Goal: Task Accomplishment & Management: Complete application form

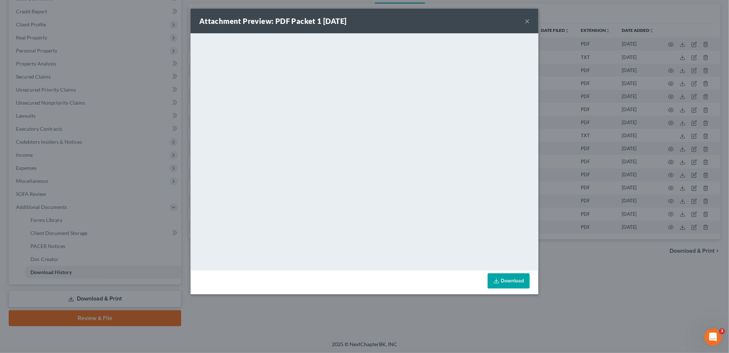
click at [524, 21] on div "Attachment Preview: PDF Packet 1 [DATE] ×" at bounding box center [365, 21] width 348 height 25
click at [528, 20] on button "×" at bounding box center [527, 21] width 5 height 9
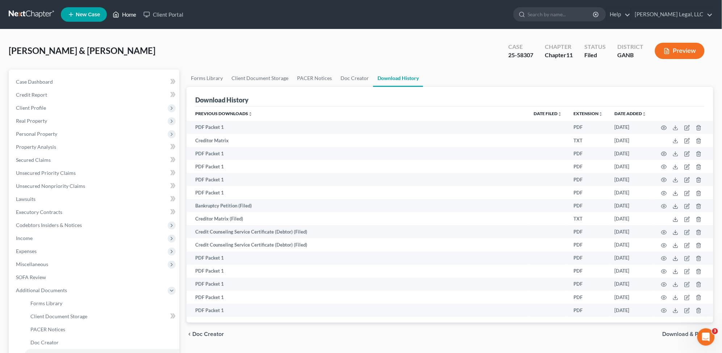
click at [120, 16] on link "Home" at bounding box center [124, 14] width 31 height 13
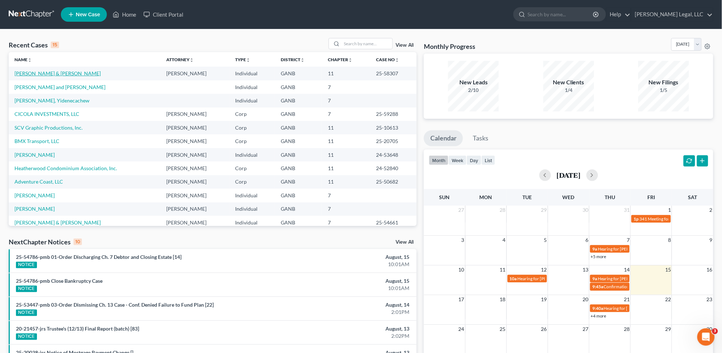
click at [56, 74] on link "[PERSON_NAME] & [PERSON_NAME]" at bounding box center [58, 73] width 86 height 6
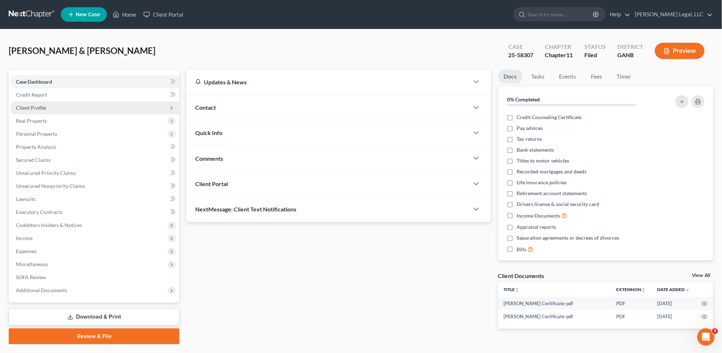
click at [64, 109] on span "Client Profile" at bounding box center [94, 108] width 169 height 13
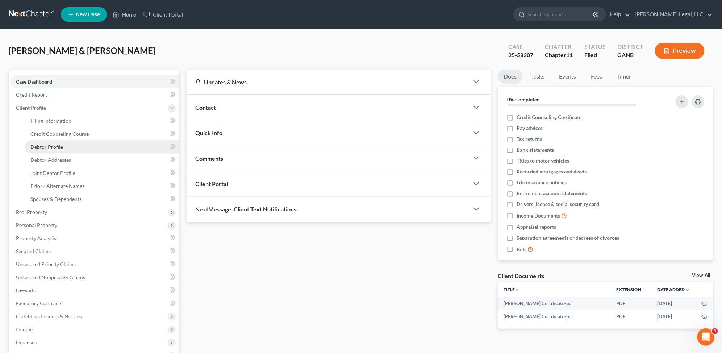
click at [66, 147] on link "Debtor Profile" at bounding box center [102, 147] width 155 height 13
select select "1"
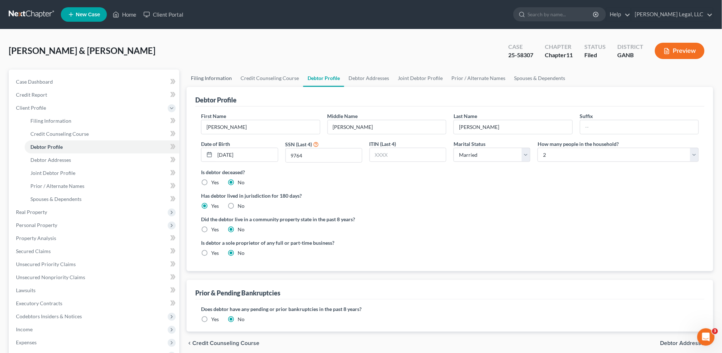
click at [211, 82] on link "Filing Information" at bounding box center [212, 78] width 50 height 17
select select "0"
select select "3"
select select "1"
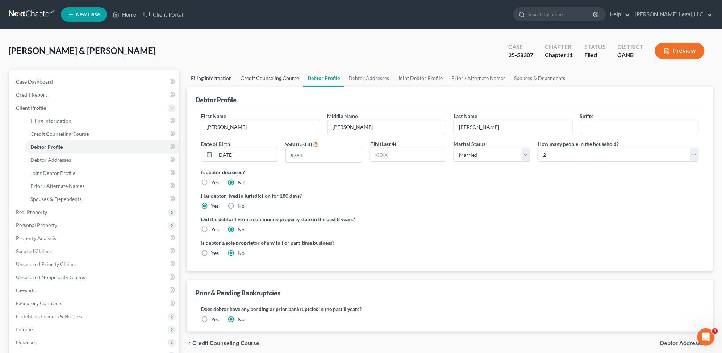
select select "19"
select select "0"
select select "10"
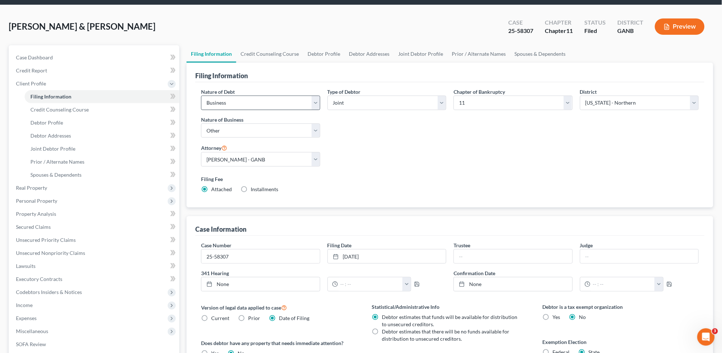
scroll to position [45, 0]
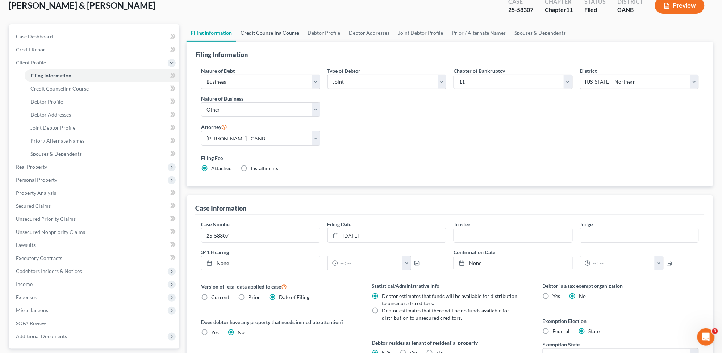
click at [278, 33] on link "Credit Counseling Course" at bounding box center [269, 32] width 67 height 17
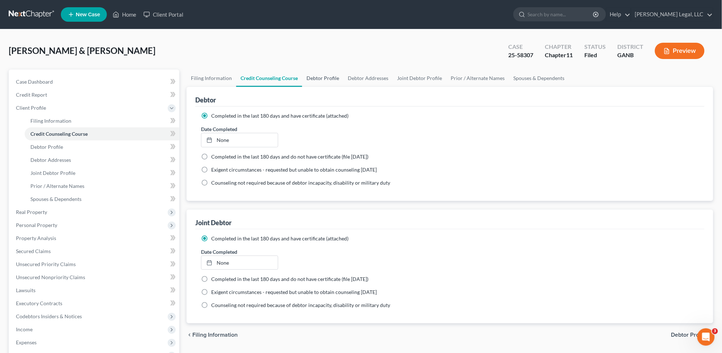
click at [318, 75] on link "Debtor Profile" at bounding box center [322, 78] width 41 height 17
select select "1"
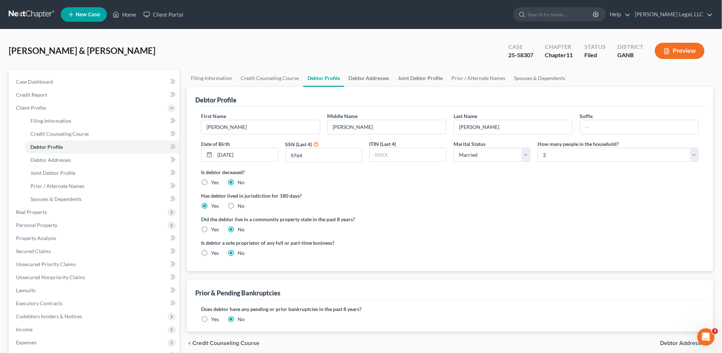
click at [369, 79] on link "Debtor Addresses" at bounding box center [368, 78] width 49 height 17
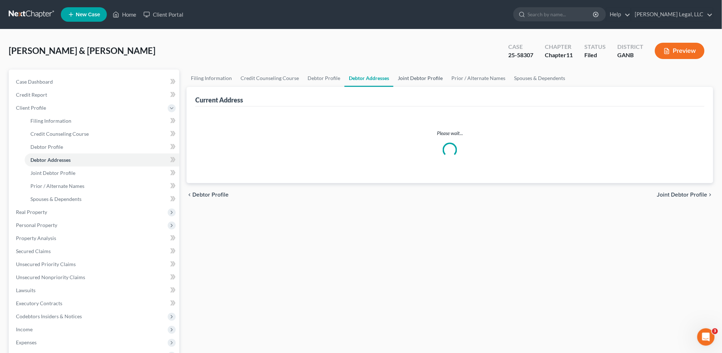
click at [414, 76] on link "Joint Debtor Profile" at bounding box center [421, 78] width 54 height 17
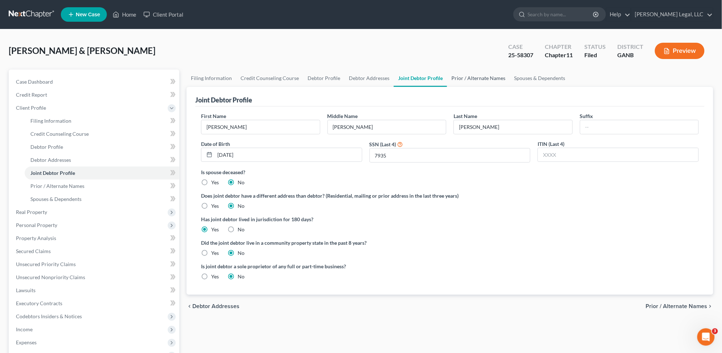
click at [480, 82] on link "Prior / Alternate Names" at bounding box center [478, 78] width 63 height 17
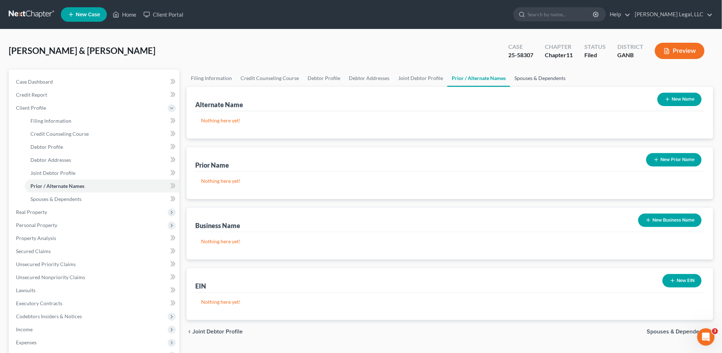
drag, startPoint x: 550, startPoint y: 77, endPoint x: 448, endPoint y: 71, distance: 102.8
click at [550, 76] on link "Spouses & Dependents" at bounding box center [540, 78] width 60 height 17
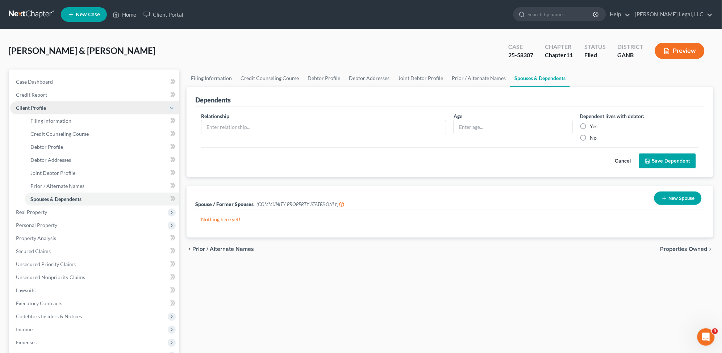
click at [53, 106] on span "Client Profile" at bounding box center [94, 108] width 169 height 13
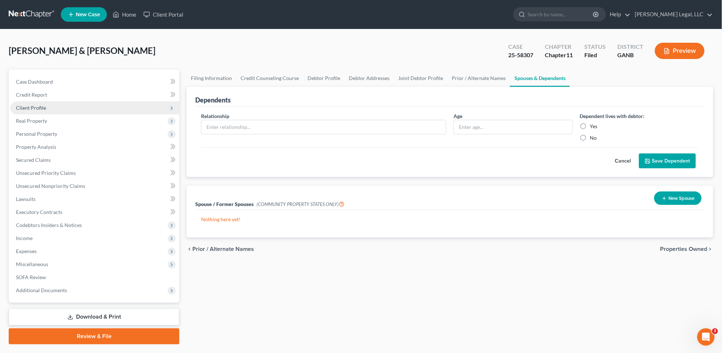
click at [53, 106] on span "Client Profile" at bounding box center [94, 108] width 169 height 13
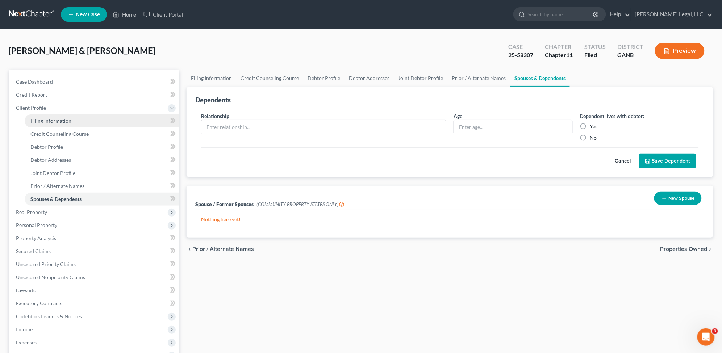
click at [38, 119] on span "Filing Information" at bounding box center [50, 121] width 41 height 6
select select "0"
select select "3"
select select "1"
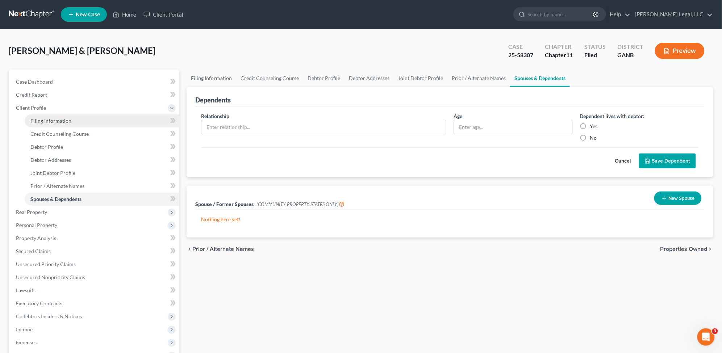
select select "19"
select select "0"
select select "10"
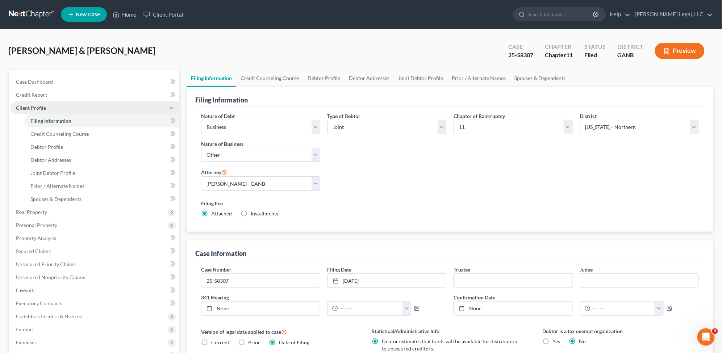
click at [35, 105] on span "Client Profile" at bounding box center [31, 108] width 30 height 6
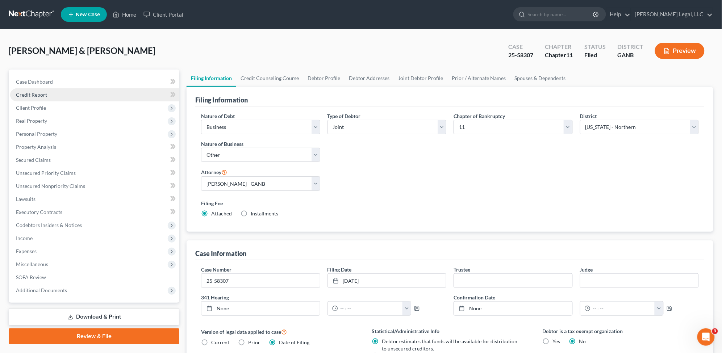
click at [44, 94] on span "Credit Report" at bounding box center [31, 95] width 31 height 6
click at [47, 84] on link "Case Dashboard" at bounding box center [94, 81] width 169 height 13
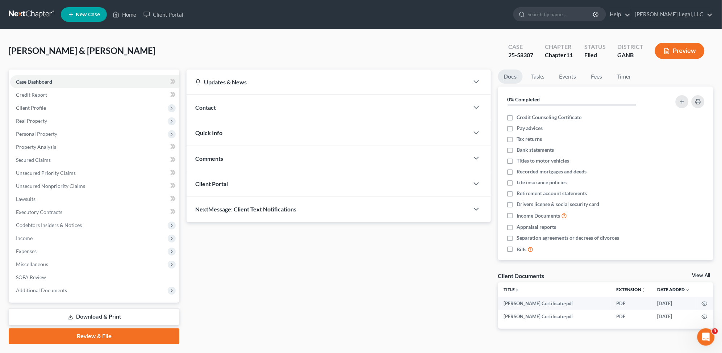
click at [356, 105] on div "Contact" at bounding box center [328, 107] width 283 height 25
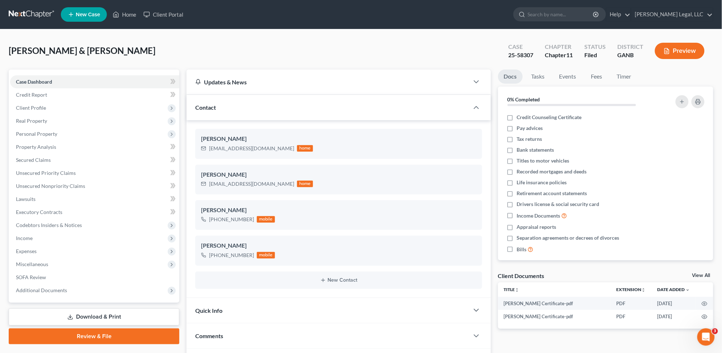
click at [309, 46] on div "[PERSON_NAME] & [PERSON_NAME] Upgraded Case 25-58307 Chapter Chapter 11 Status …" at bounding box center [361, 54] width 705 height 32
